Goal: Task Accomplishment & Management: Complete application form

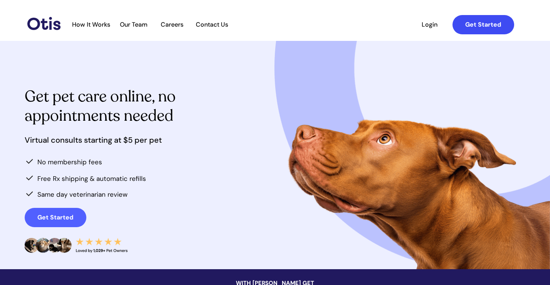
click at [469, 25] on strong "Get Started" at bounding box center [484, 24] width 36 height 8
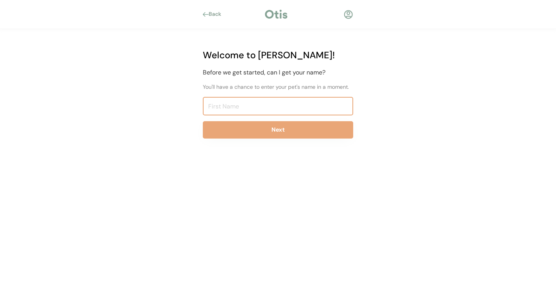
click at [269, 104] on input "input" at bounding box center [278, 106] width 150 height 19
type input "Linny"
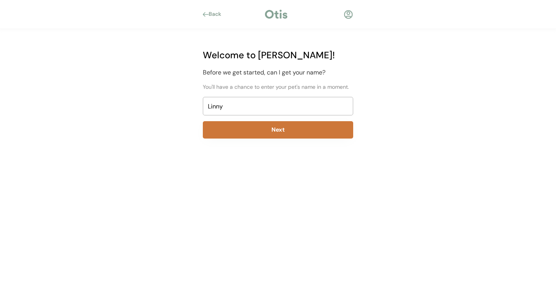
click at [318, 135] on button "Next" at bounding box center [278, 129] width 150 height 17
select select ""1348695171700984260__LOOKUP__1704914077411x175461926372072930""
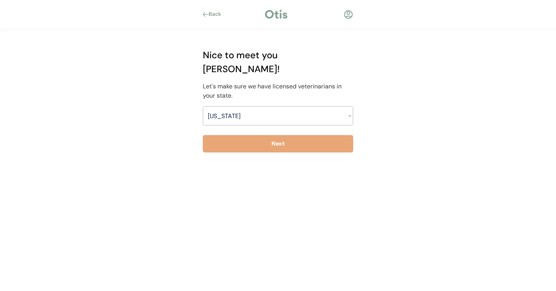
click at [275, 120] on div "Nice to meet you [PERSON_NAME]! Let's make sure we have licensed veterinarians …" at bounding box center [278, 159] width 174 height 261
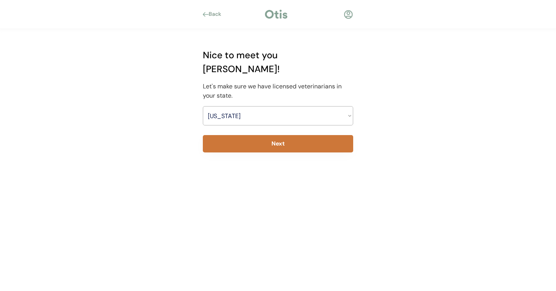
click at [277, 135] on button "Next" at bounding box center [278, 143] width 150 height 17
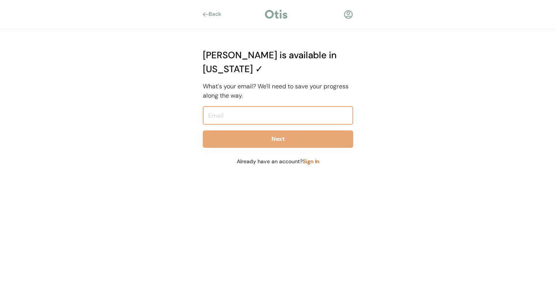
click at [308, 106] on input "email" at bounding box center [278, 115] width 150 height 19
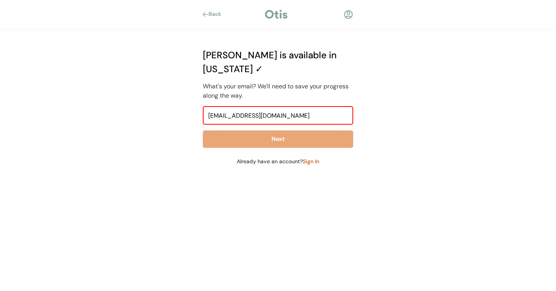
type input "linalineh@gmail.com"
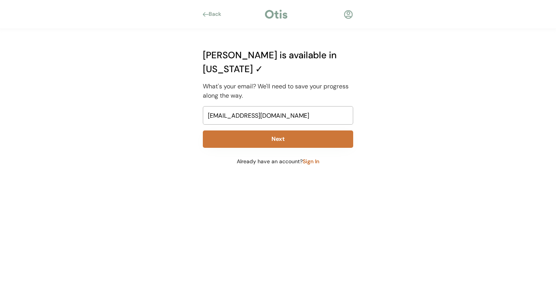
click at [272, 130] on button "Next" at bounding box center [278, 138] width 150 height 17
click at [308, 132] on button "Next" at bounding box center [278, 138] width 150 height 17
